Goal: Task Accomplishment & Management: Manage account settings

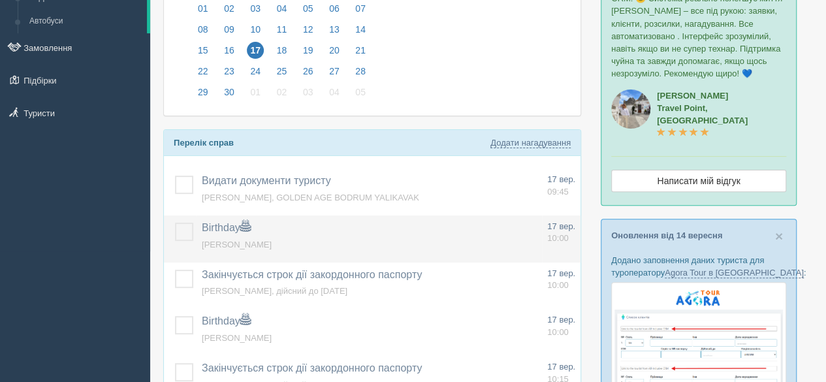
scroll to position [196, 0]
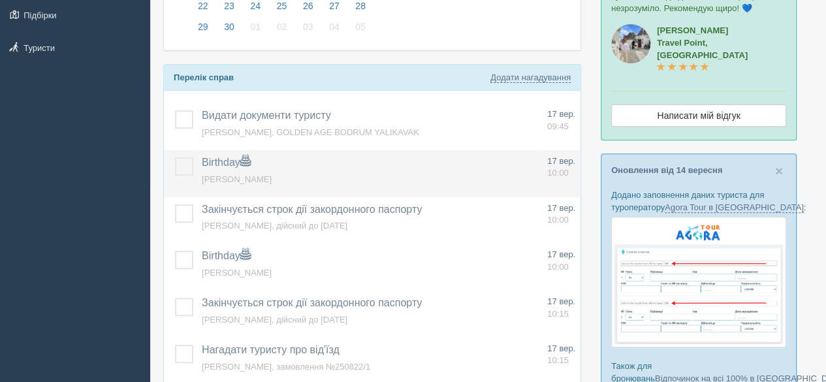
click at [175, 157] on label at bounding box center [175, 157] width 0 height 0
click at [0, 0] on input "checkbox" at bounding box center [0, 0] width 0 height 0
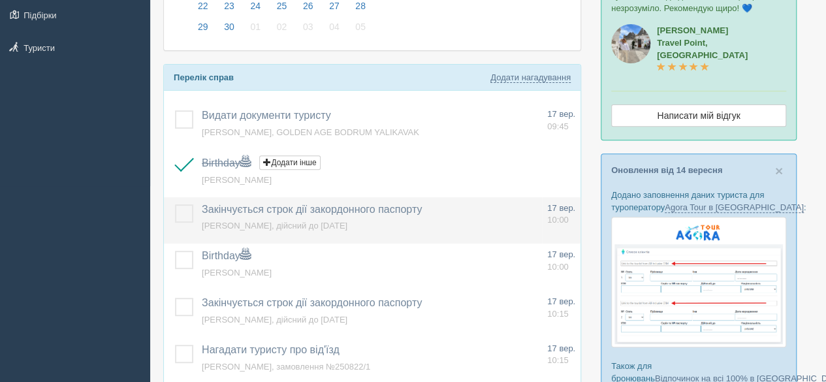
click at [175, 204] on label at bounding box center [175, 204] width 0 height 0
click at [0, 0] on input "checkbox" at bounding box center [0, 0] width 0 height 0
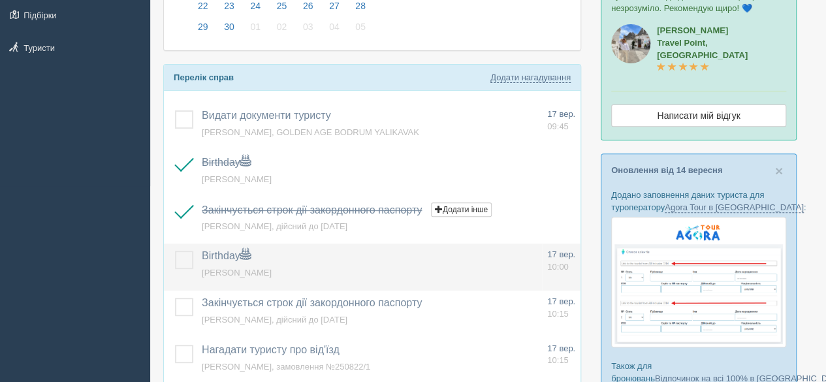
click at [175, 251] on label at bounding box center [175, 251] width 0 height 0
click at [0, 0] on input "checkbox" at bounding box center [0, 0] width 0 height 0
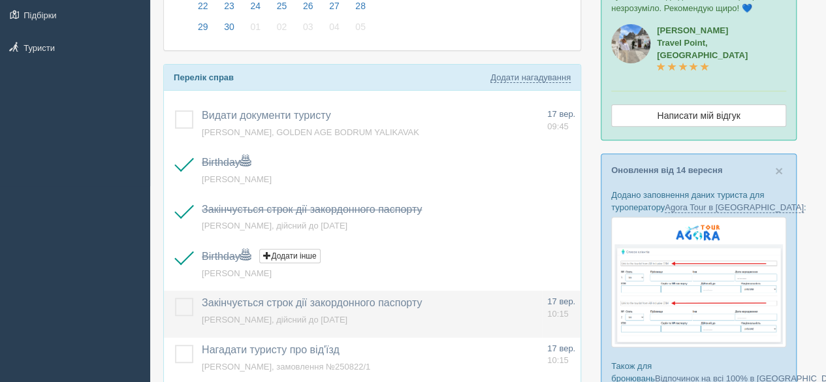
click at [175, 298] on label at bounding box center [175, 298] width 0 height 0
click at [0, 0] on input "checkbox" at bounding box center [0, 0] width 0 height 0
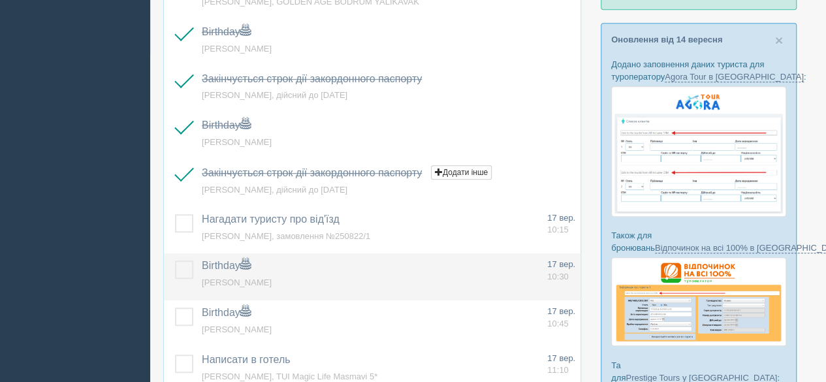
scroll to position [392, 0]
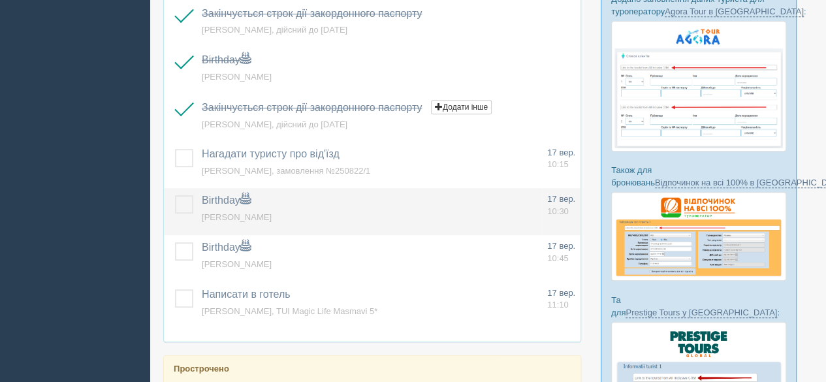
click at [175, 195] on label at bounding box center [175, 195] width 0 height 0
click at [0, 0] on input "checkbox" at bounding box center [0, 0] width 0 height 0
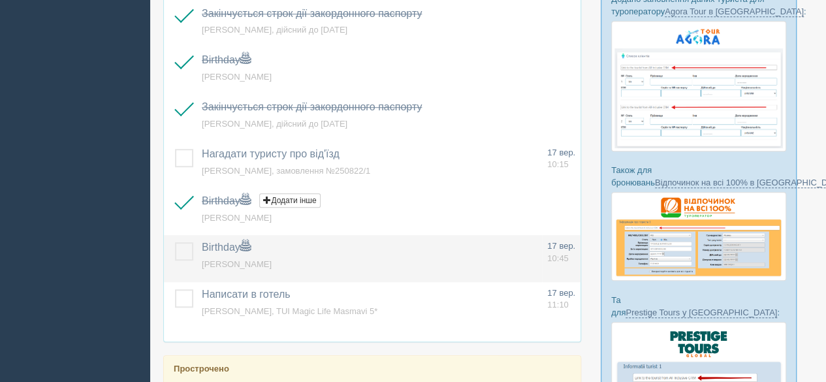
click at [175, 242] on label at bounding box center [175, 242] width 0 height 0
click at [0, 0] on input "checkbox" at bounding box center [0, 0] width 0 height 0
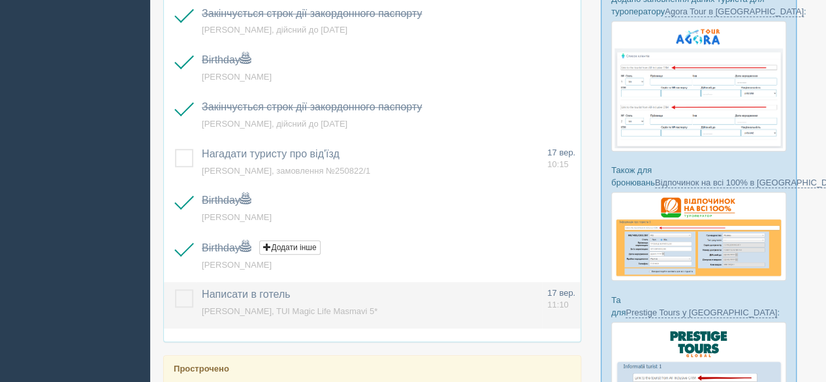
click at [175, 289] on label at bounding box center [175, 289] width 0 height 0
click at [0, 0] on input "checkbox" at bounding box center [0, 0] width 0 height 0
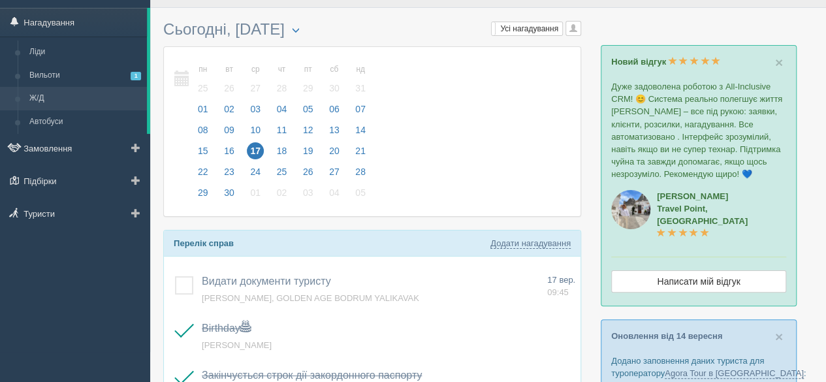
scroll to position [0, 0]
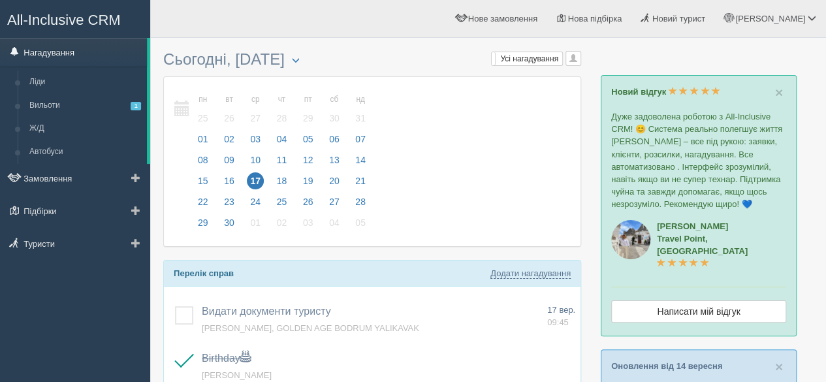
click at [76, 63] on link "Нагадування" at bounding box center [73, 52] width 147 height 29
